Goal: Information Seeking & Learning: Check status

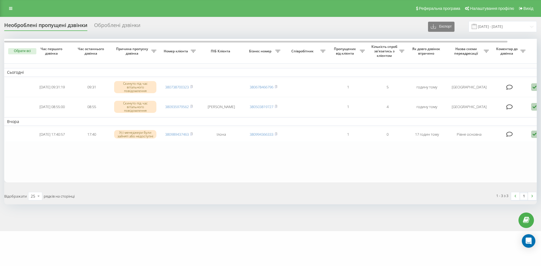
click at [16, 7] on div "Реферальна програма Налаштування профілю Вихід" at bounding box center [270, 8] width 541 height 17
click at [12, 9] on icon at bounding box center [10, 8] width 3 height 4
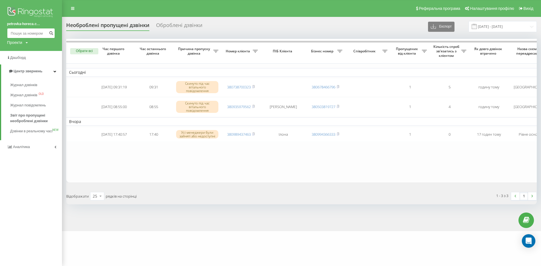
click at [27, 34] on input at bounding box center [31, 33] width 48 height 10
paste input "380669296738"
type input "380669296738"
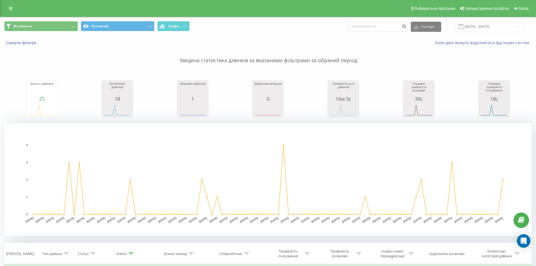
click at [4, 5] on div "Реферальна програма Налаштування профілю Вихід" at bounding box center [268, 8] width 536 height 17
click at [8, 8] on link at bounding box center [11, 9] width 10 height 8
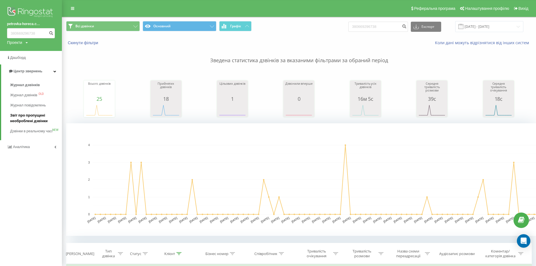
click at [33, 120] on span "Звіт про пропущені необроблені дзвінки" at bounding box center [34, 118] width 49 height 11
